Goal: Task Accomplishment & Management: Manage account settings

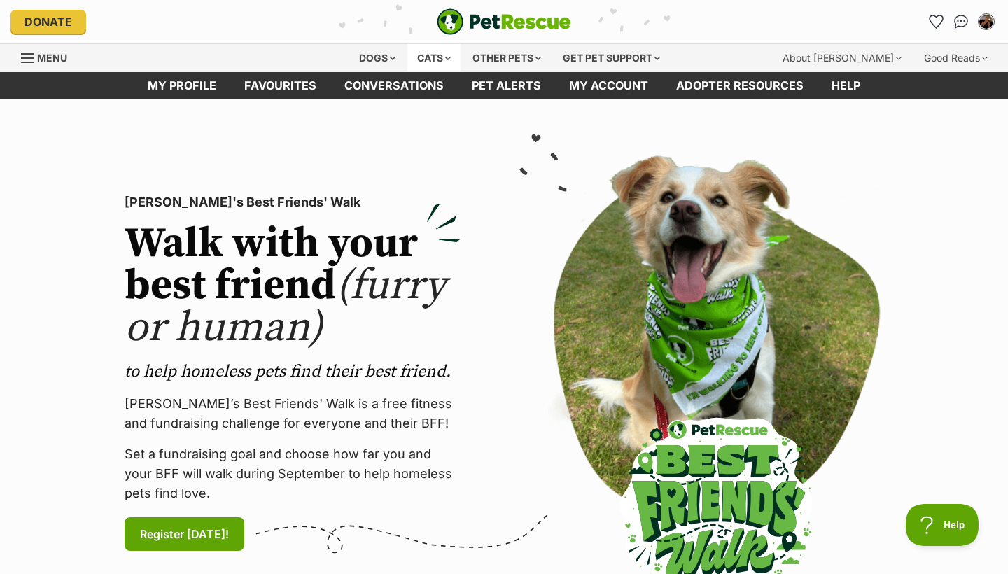
click at [444, 56] on div "Cats" at bounding box center [433, 58] width 53 height 28
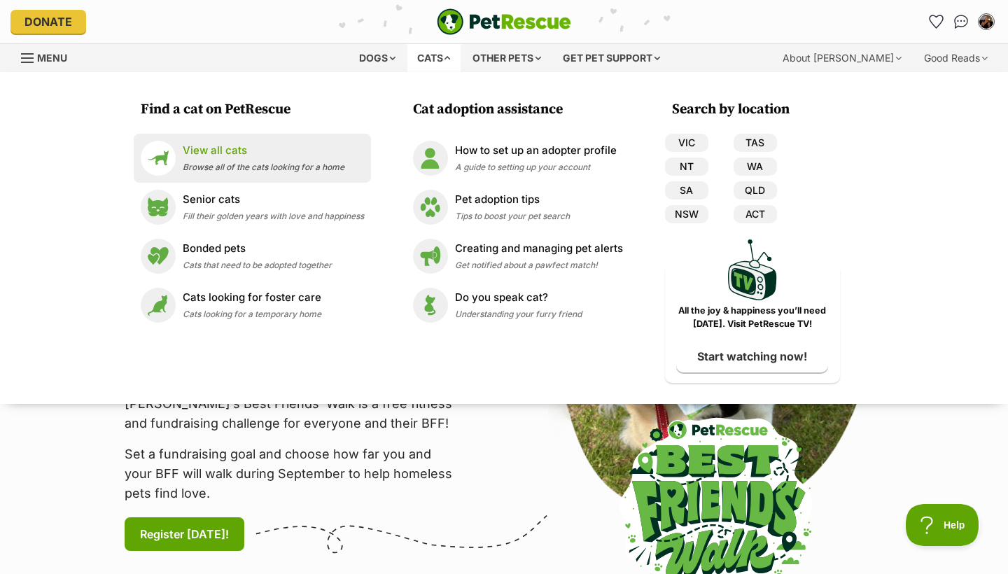
click at [220, 158] on div "View all cats Browse all of the cats looking for a home" at bounding box center [264, 158] width 162 height 30
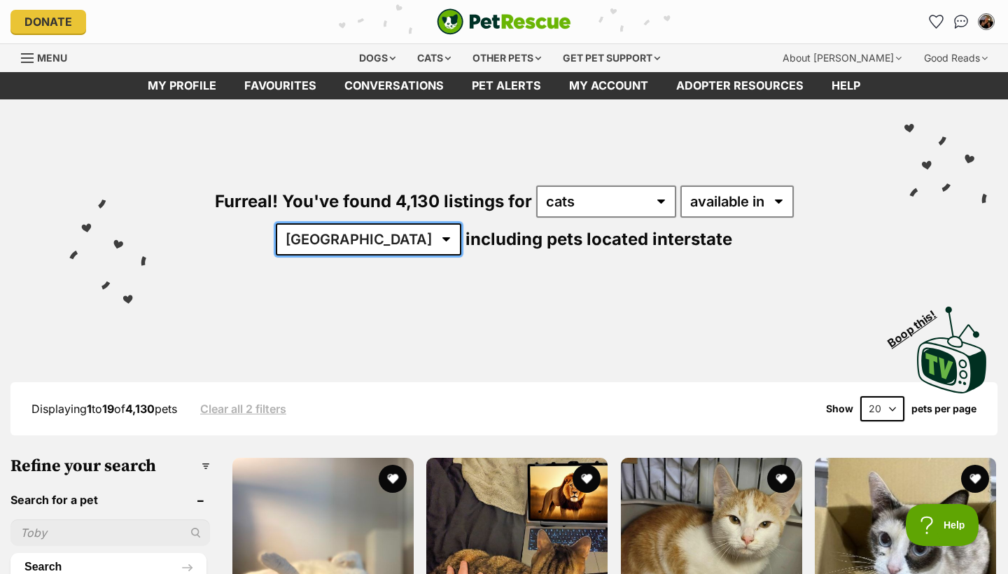
select select "VIC"
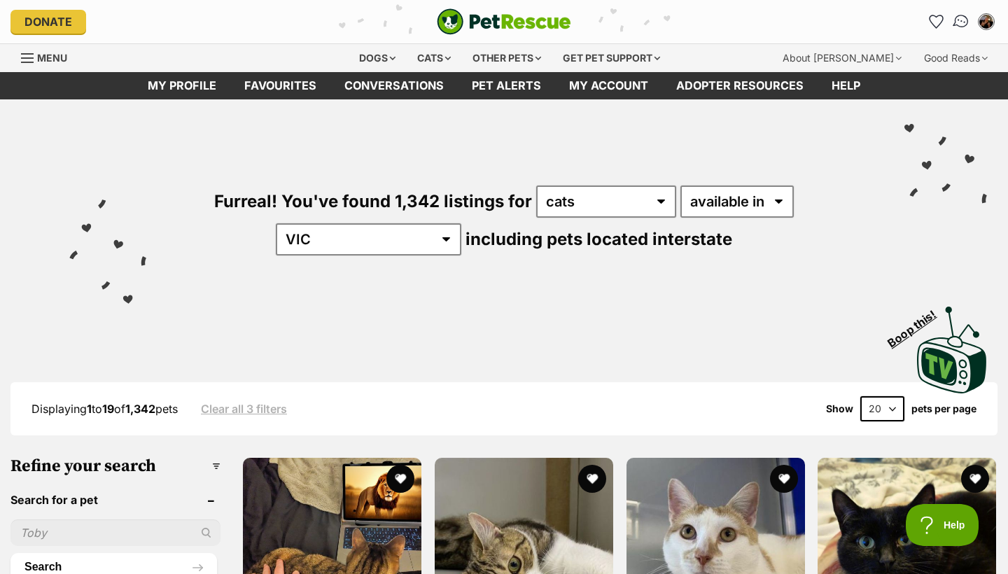
click at [961, 22] on img "Conversations" at bounding box center [961, 22] width 19 height 18
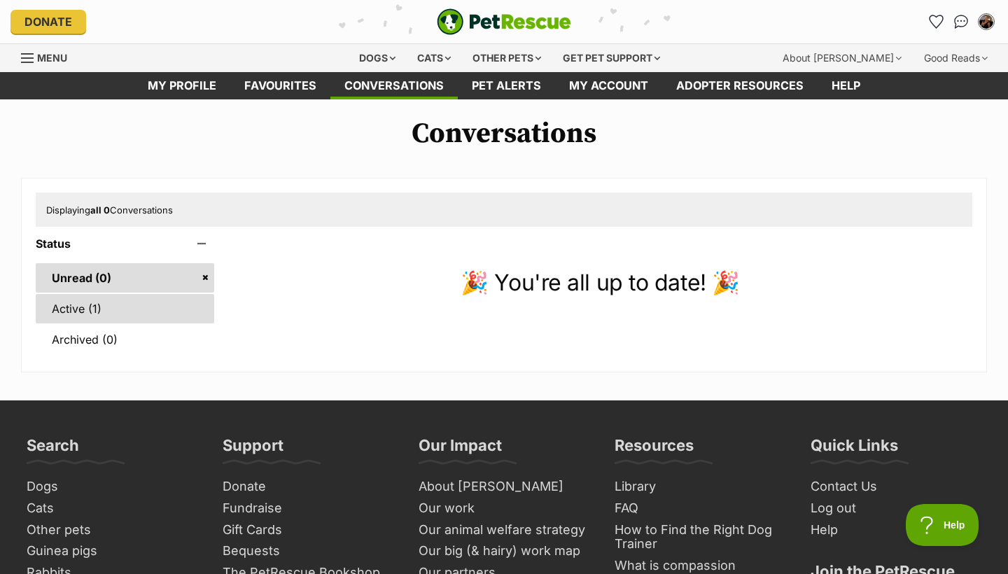
click at [89, 308] on link "Active (1)" at bounding box center [125, 308] width 178 height 29
